Goal: Information Seeking & Learning: Find specific page/section

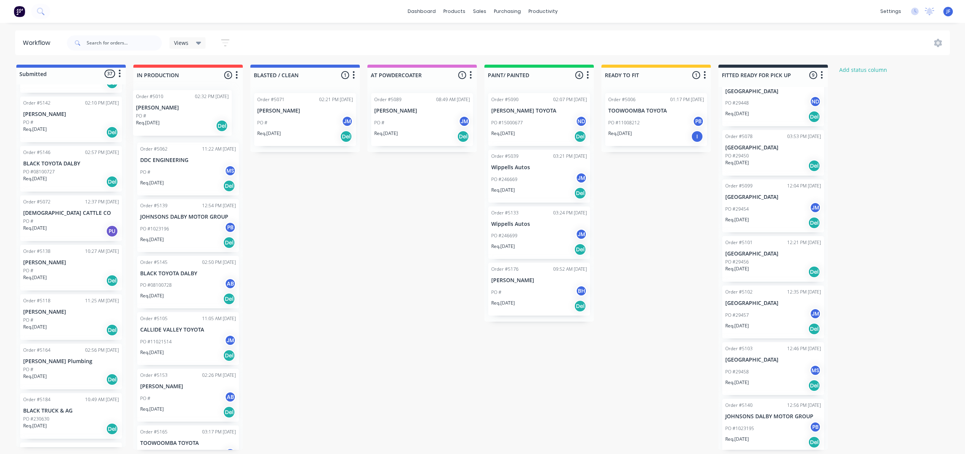
drag, startPoint x: 65, startPoint y: 372, endPoint x: 180, endPoint y: 114, distance: 282.3
click at [180, 114] on div "Submitted 37 Status colour #4169E1 hex #4169E1 Save Cancel Summaries Total orde…" at bounding box center [517, 257] width 1047 height 385
click at [222, 123] on div "Order #5010 02:32 PM 11/09/25 Jeremy Jones PO # Req. 11/08/25 Del Order #5062 1…" at bounding box center [187, 268] width 109 height 362
click at [206, 119] on div "PO #" at bounding box center [188, 118] width 96 height 7
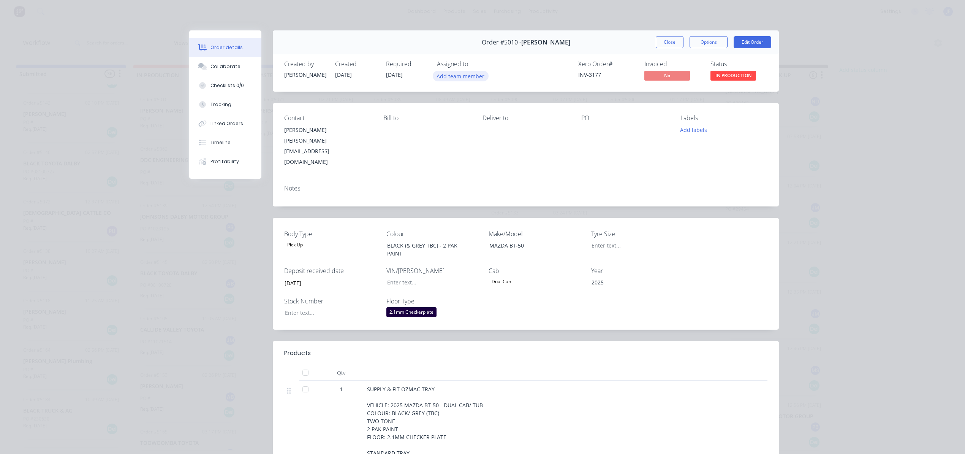
click at [474, 74] on button "Add team member" at bounding box center [461, 76] width 56 height 10
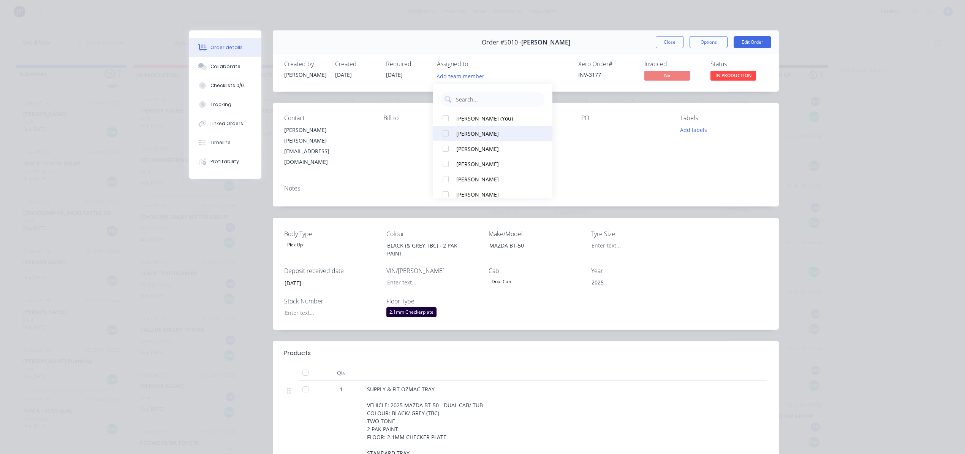
click at [457, 131] on div "ADAM BRICE" at bounding box center [496, 134] width 80 height 8
click at [660, 35] on div "Order #5010 - Jeremy Jones Close Options Edit Order" at bounding box center [526, 42] width 506 height 24
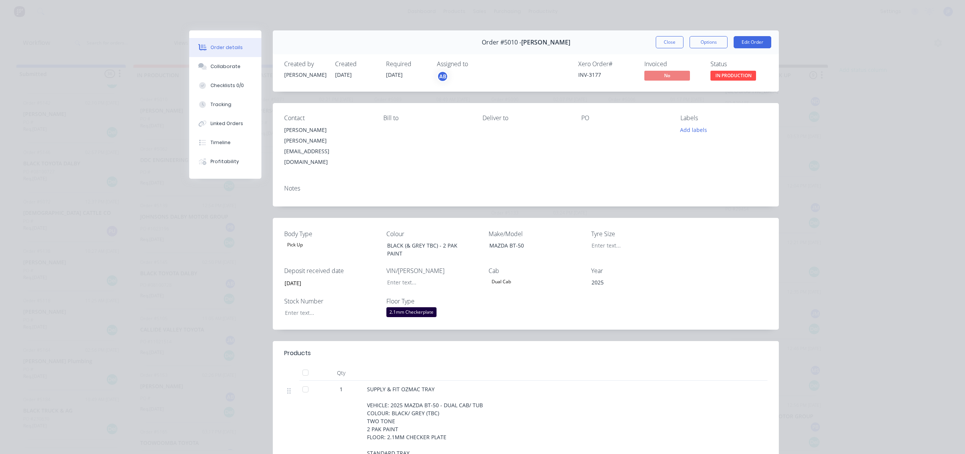
click at [660, 51] on div "Order #5010 - Jeremy Jones Close Options Edit Order" at bounding box center [526, 42] width 506 height 24
click at [658, 45] on button "Close" at bounding box center [670, 42] width 28 height 12
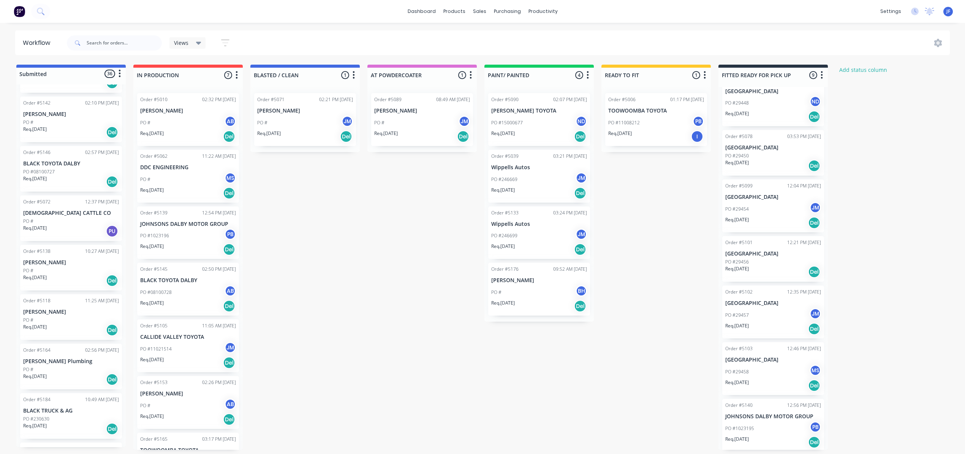
scroll to position [2, 0]
drag, startPoint x: 181, startPoint y: 402, endPoint x: 300, endPoint y: 164, distance: 265.9
click at [300, 164] on div "Submitted 36 Status colour #4169E1 hex #4169E1 Save Cancel Summaries Total orde…" at bounding box center [517, 257] width 1047 height 385
drag, startPoint x: 300, startPoint y: 164, endPoint x: 296, endPoint y: 94, distance: 70.0
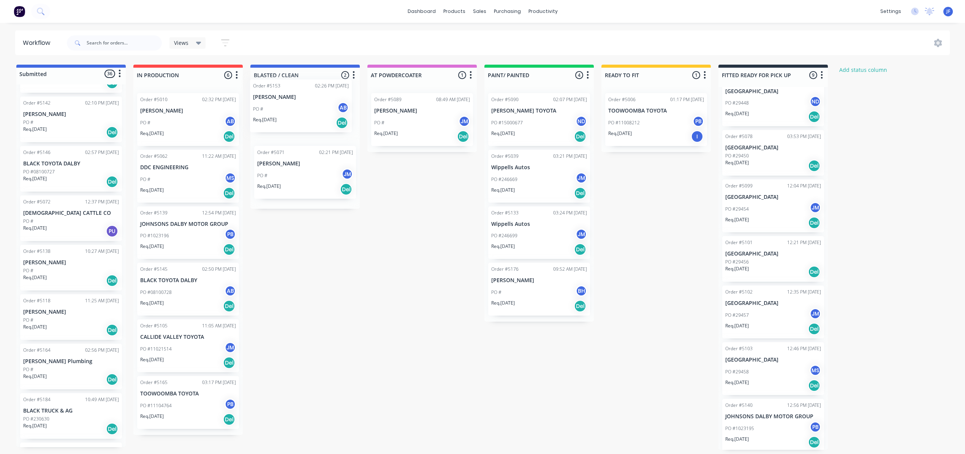
click at [296, 94] on div "Order #5071 02:21 PM 11/09/25 Sam Fry PO # JM Req. 25/08/25 Del Order #5153 02:…" at bounding box center [304, 148] width 109 height 122
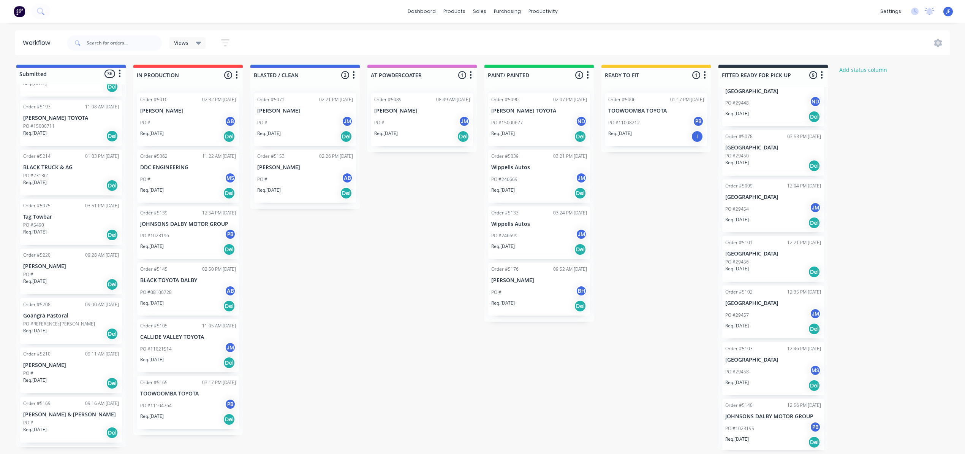
scroll to position [833, 0]
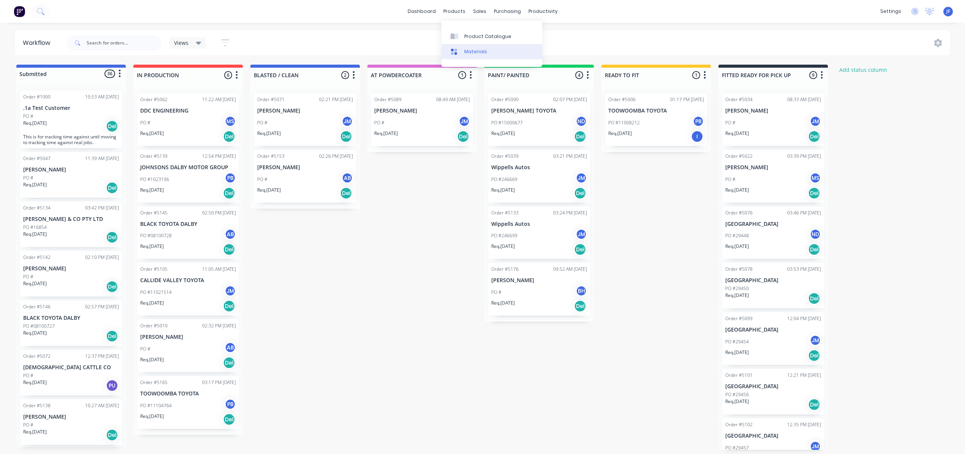
click at [487, 44] on link "Materials" at bounding box center [491, 51] width 101 height 15
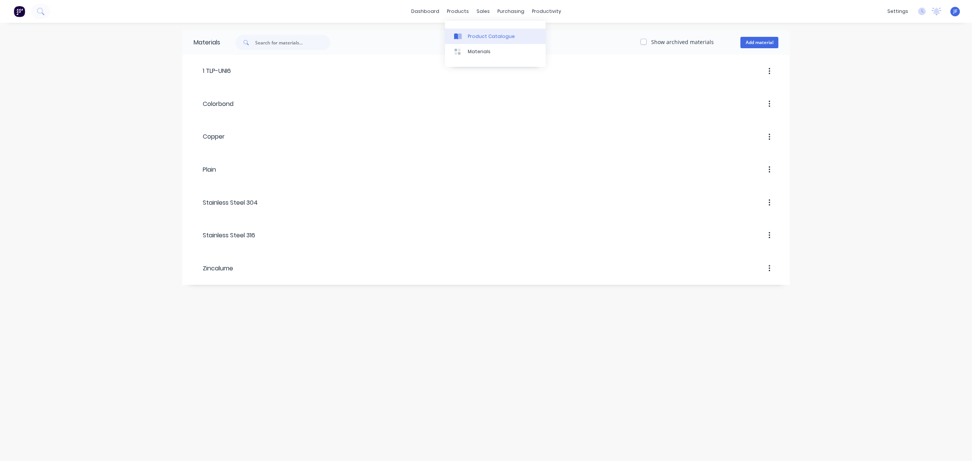
click at [479, 33] on div "Product Catalogue" at bounding box center [491, 36] width 47 height 7
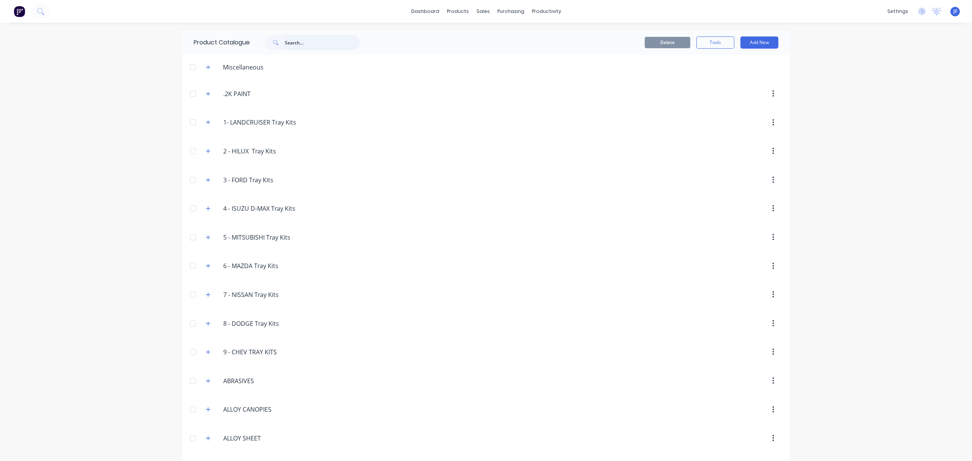
click at [335, 43] on input "text" at bounding box center [322, 42] width 75 height 15
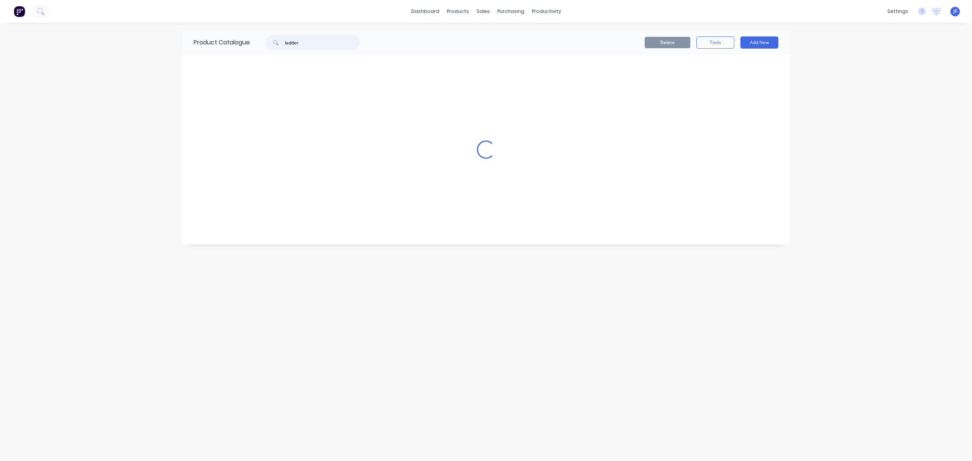
type input "ladder"
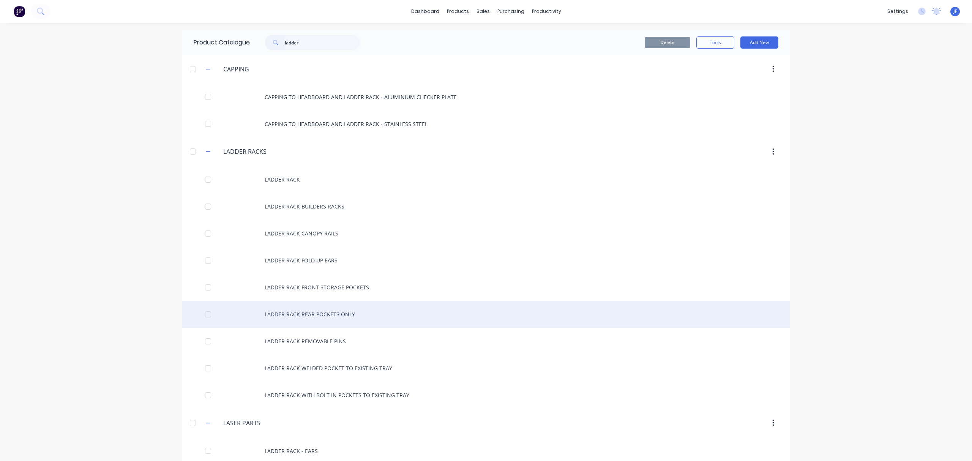
click at [332, 315] on div "LADDER RACK REAR POCKETS ONLY" at bounding box center [486, 314] width 608 height 27
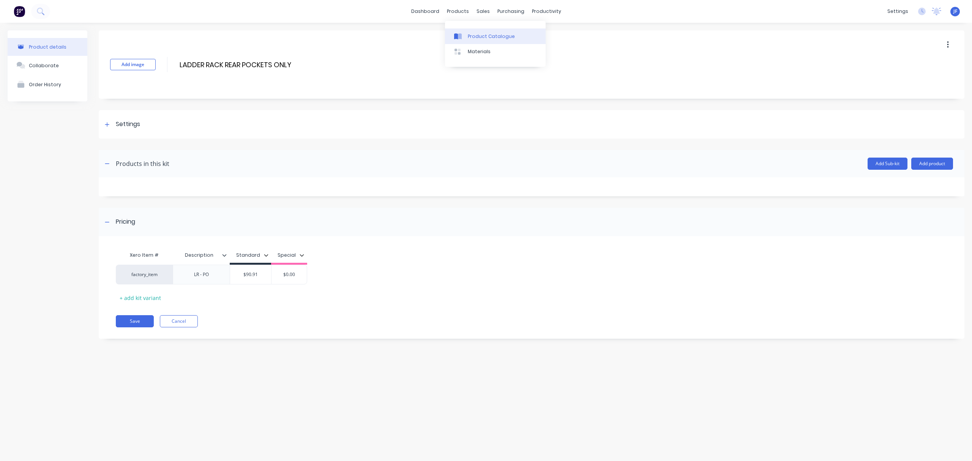
click at [482, 38] on div "Product Catalogue" at bounding box center [491, 36] width 47 height 7
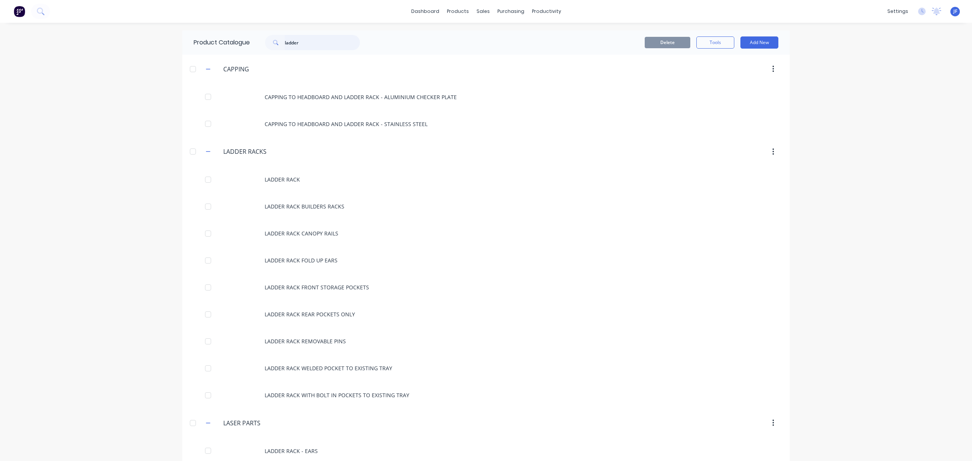
click at [312, 43] on input "ladder" at bounding box center [322, 42] width 75 height 15
type input "l"
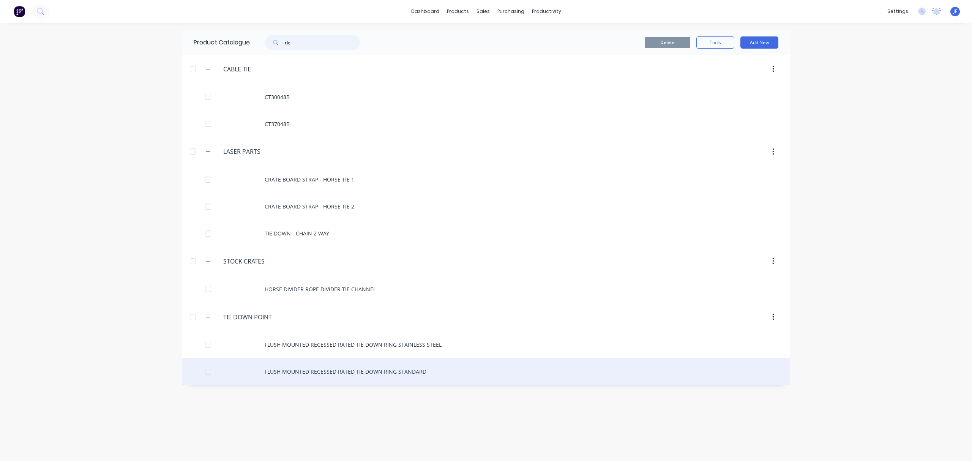
type input "tie"
click at [362, 375] on div "FLUSH MOUNTED RECESSED RATED TIE DOWN RING STANDARD" at bounding box center [486, 371] width 608 height 27
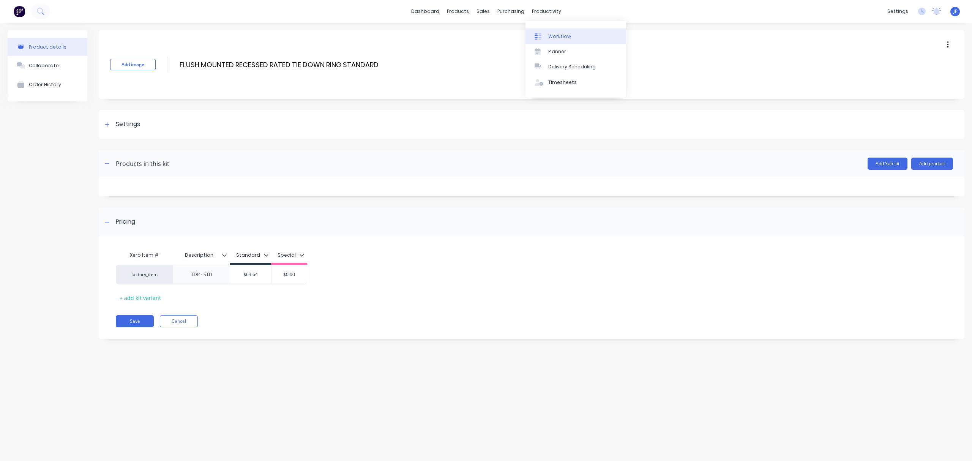
click at [552, 34] on div "Workflow" at bounding box center [560, 36] width 23 height 7
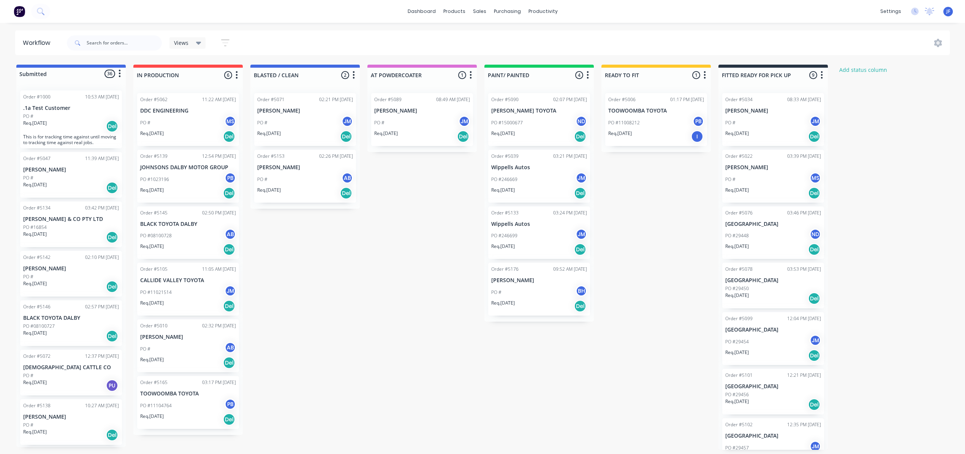
click at [533, 289] on div "PO # BH" at bounding box center [539, 292] width 96 height 14
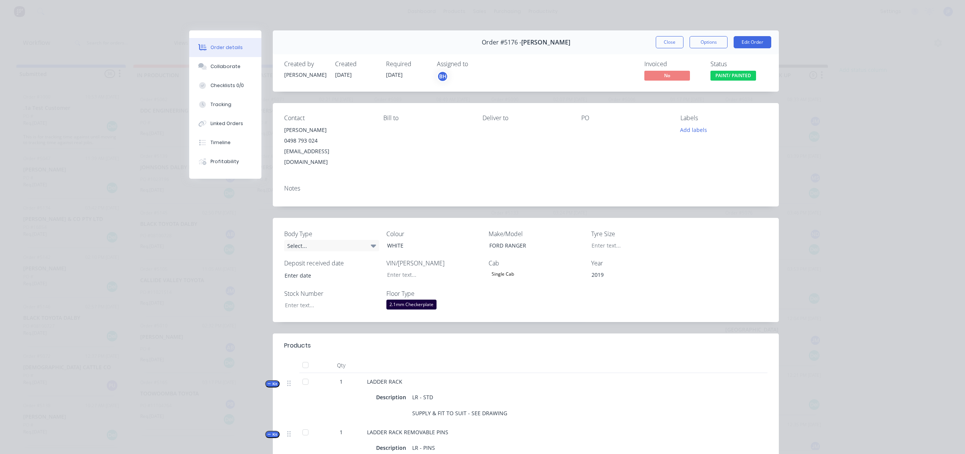
click at [656, 38] on button "Close" at bounding box center [670, 42] width 28 height 12
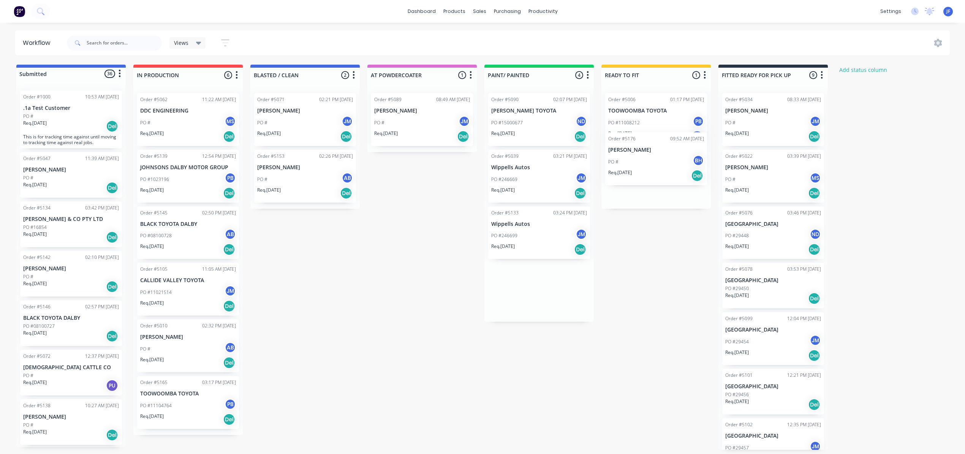
drag, startPoint x: 552, startPoint y: 292, endPoint x: 672, endPoint y: 158, distance: 179.4
click at [672, 158] on div "Submitted 36 Status colour #4169E1 hex #4169E1 Save Cancel Summaries Total orde…" at bounding box center [517, 257] width 1047 height 385
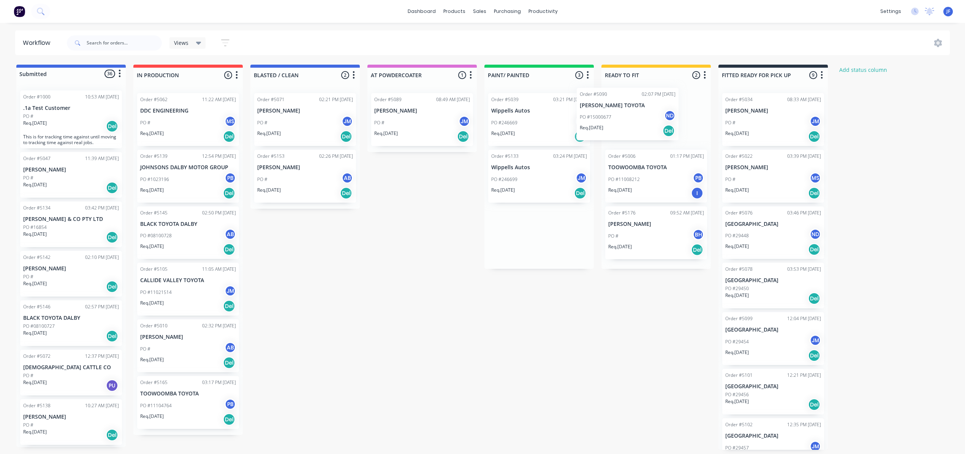
drag, startPoint x: 544, startPoint y: 131, endPoint x: 649, endPoint y: 126, distance: 104.9
click at [649, 126] on div "Submitted 36 Status colour #4169E1 hex #4169E1 Save Cancel Summaries Total orde…" at bounding box center [517, 257] width 1047 height 385
